Goal: Find specific page/section: Find specific page/section

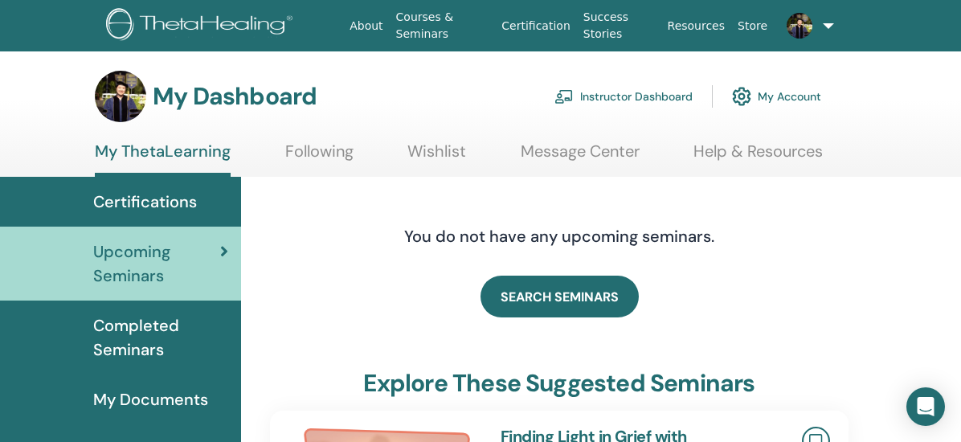
click at [628, 88] on link "Instructor Dashboard" at bounding box center [623, 96] width 138 height 35
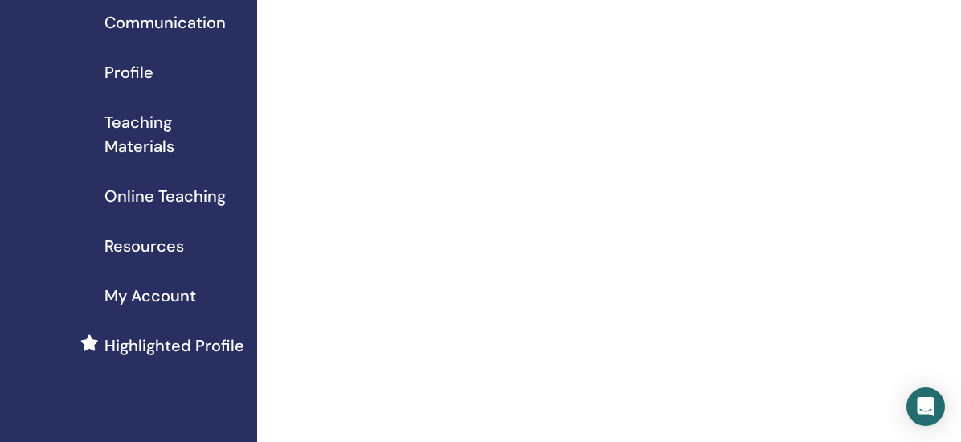
scroll to position [161, 0]
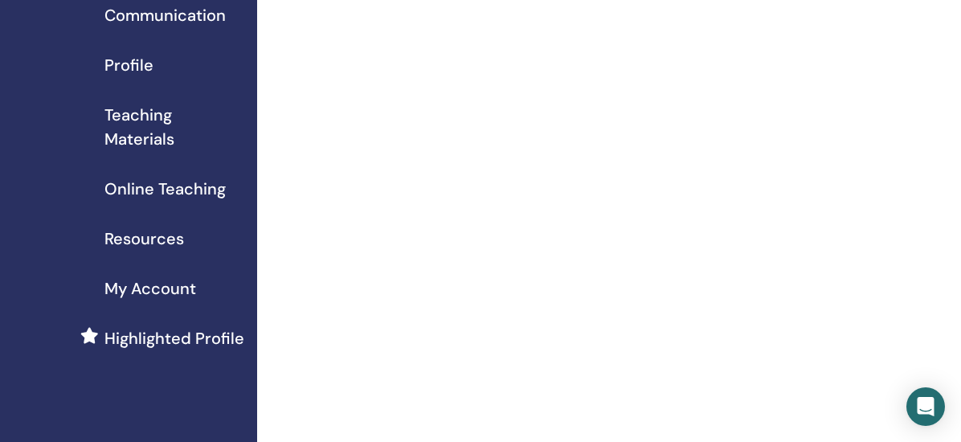
click at [199, 186] on span "Online Teaching" at bounding box center [164, 189] width 121 height 24
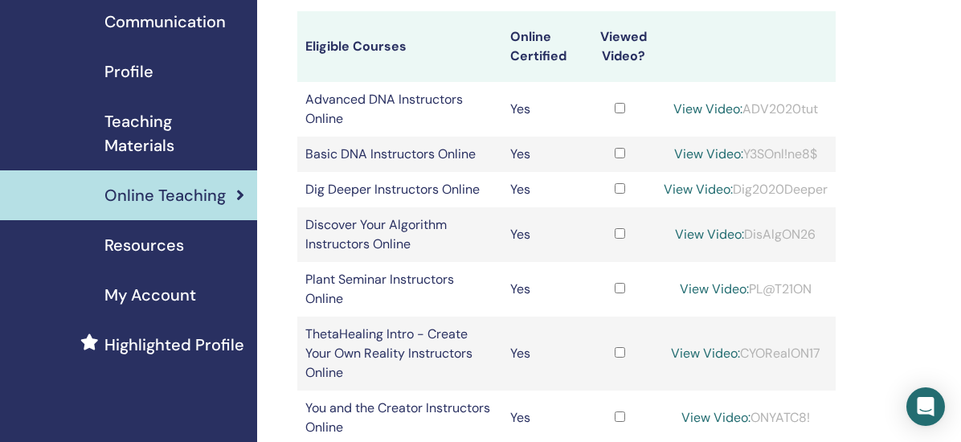
scroll to position [80, 0]
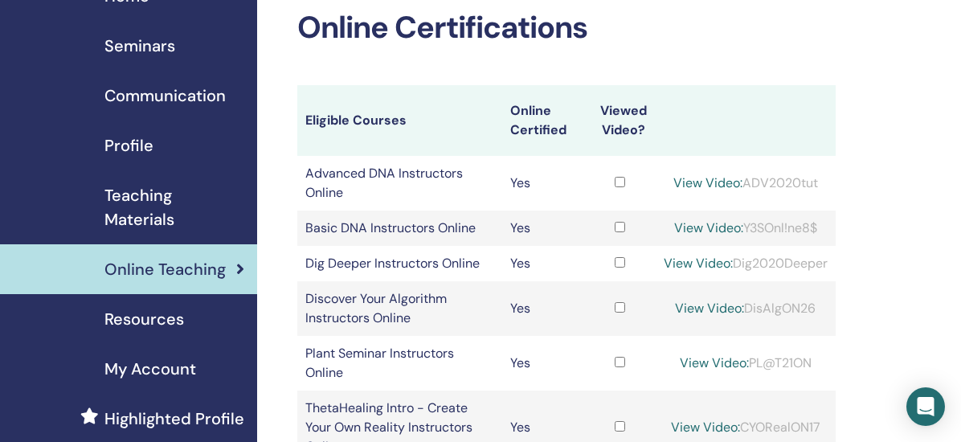
click at [157, 191] on span "Teaching Materials" at bounding box center [174, 207] width 140 height 48
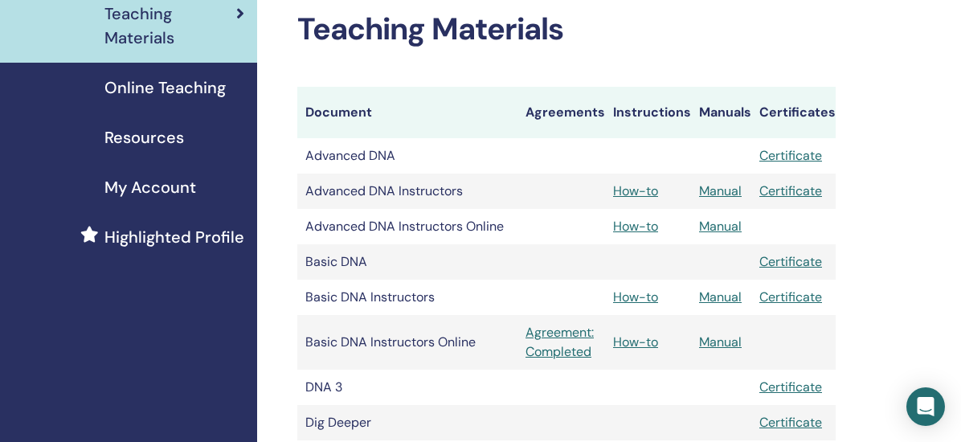
scroll to position [562, 0]
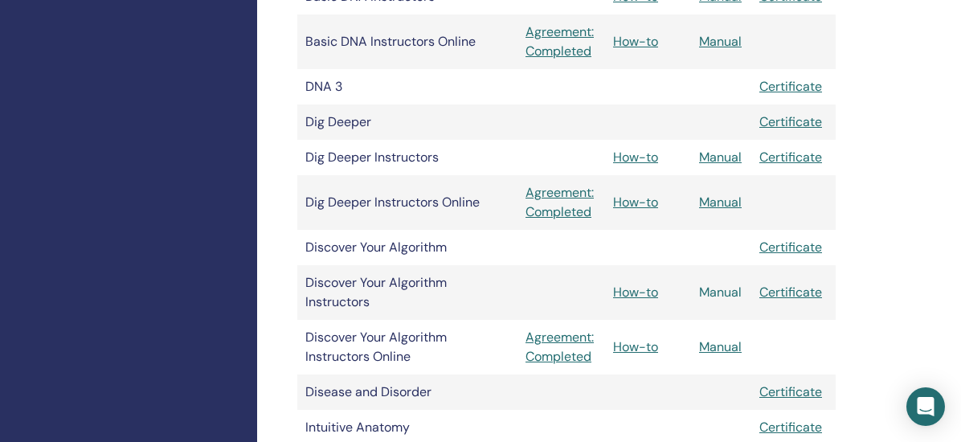
click at [731, 293] on link "Manual" at bounding box center [720, 292] width 43 height 17
